Goal: Ask a question

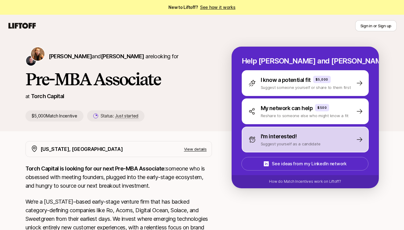
click at [287, 137] on p "I'm interested!" at bounding box center [279, 136] width 36 height 9
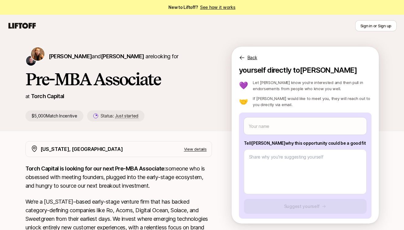
scroll to position [10, 0]
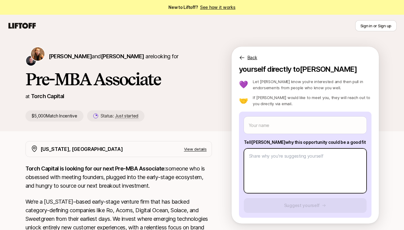
click at [285, 163] on textarea at bounding box center [305, 170] width 123 height 45
type textarea "x"
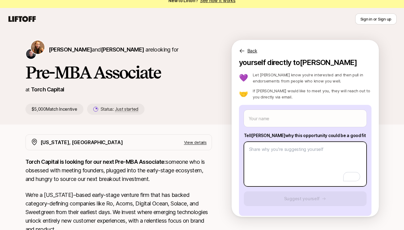
scroll to position [2, 0]
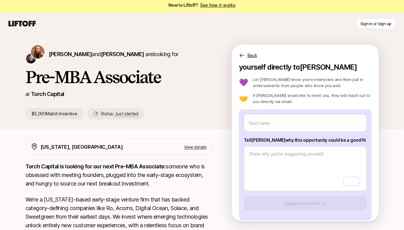
click at [238, 54] on div "Back" at bounding box center [305, 51] width 147 height 15
